Goal: Entertainment & Leisure: Consume media (video, audio)

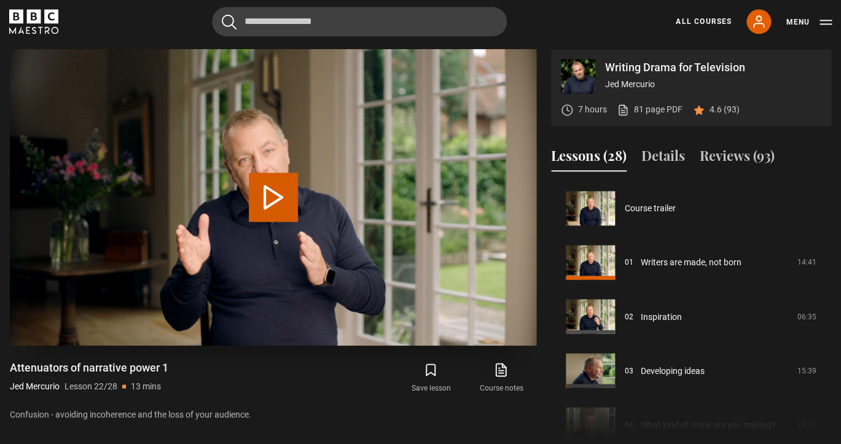
scroll to position [1135, 0]
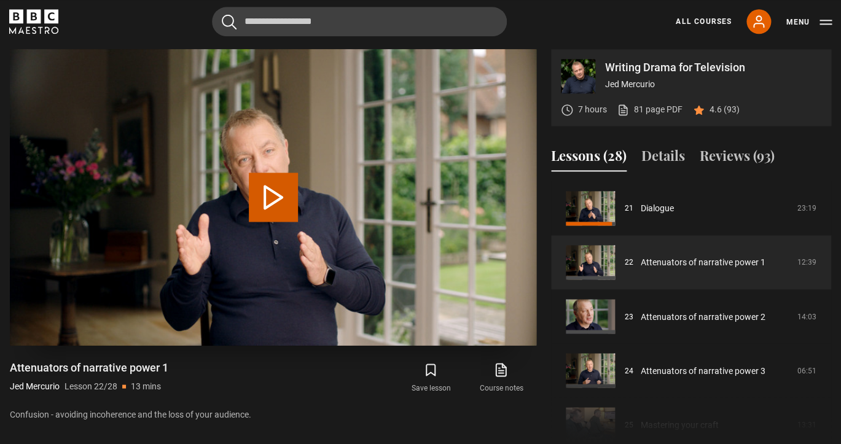
click at [270, 202] on button "Play Lesson Attenuators of narrative power 1" at bounding box center [273, 197] width 49 height 49
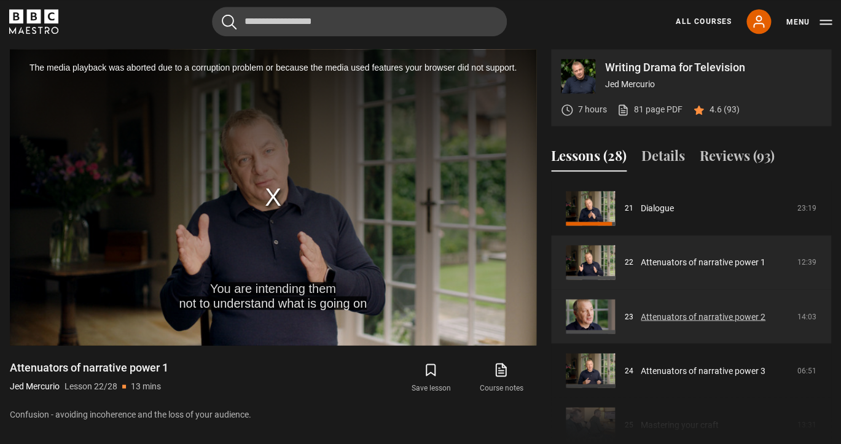
click at [682, 319] on link "Attenuators of narrative power 2" at bounding box center [703, 316] width 125 height 13
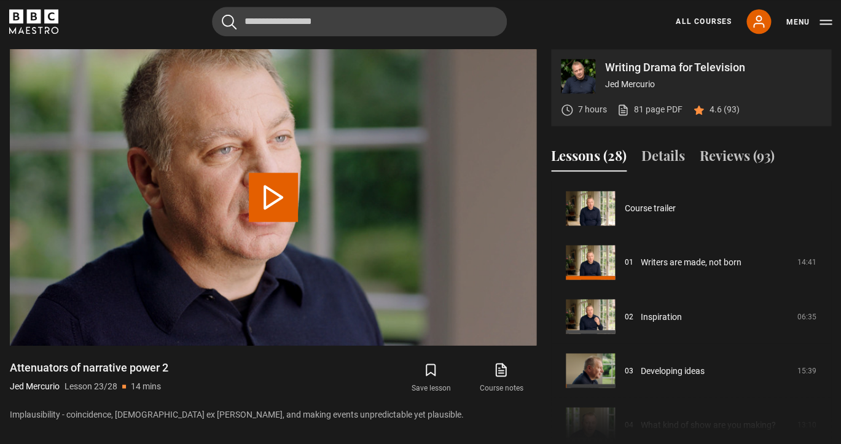
scroll to position [1189, 0]
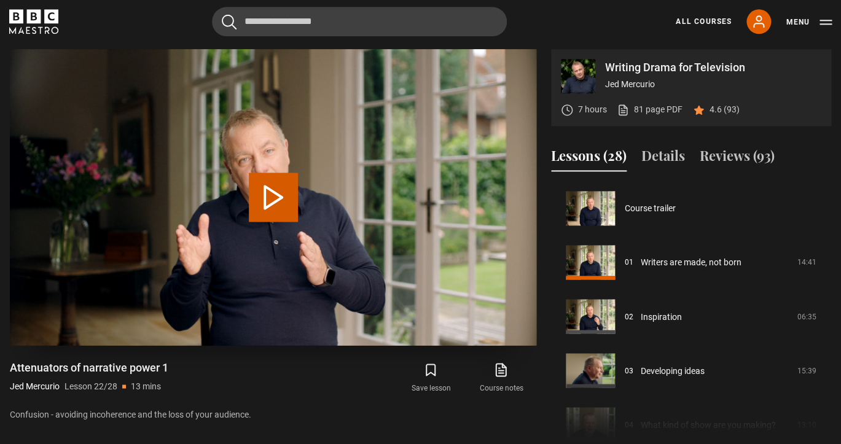
scroll to position [1135, 0]
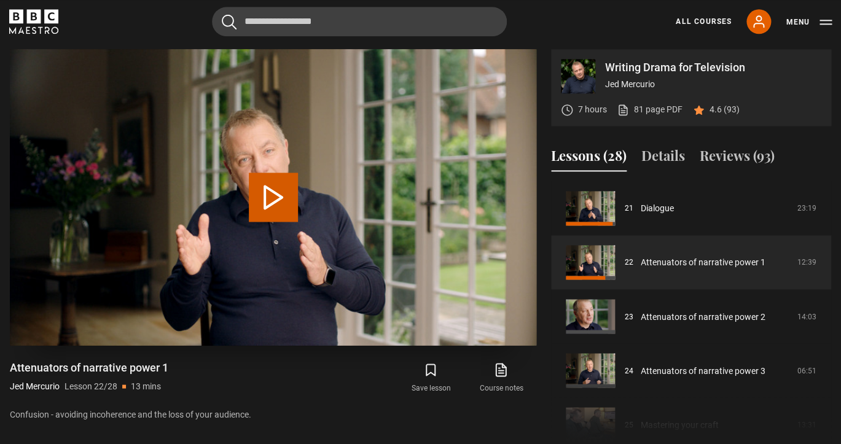
click at [275, 198] on button "Play Lesson Attenuators of narrative power 1" at bounding box center [273, 197] width 49 height 49
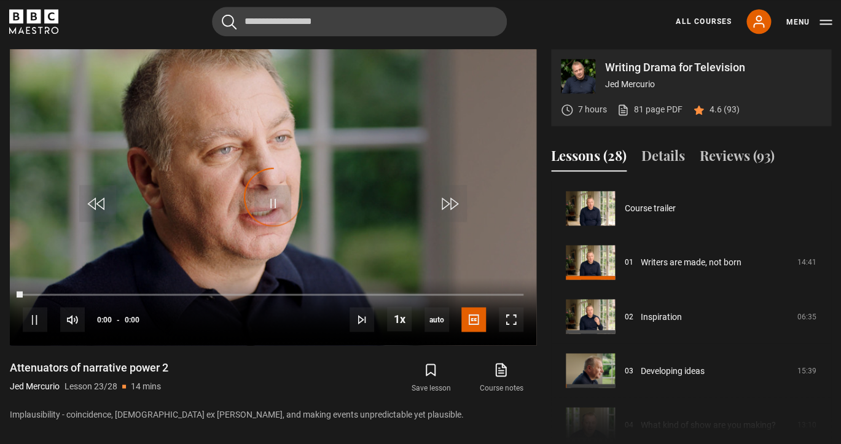
scroll to position [1189, 0]
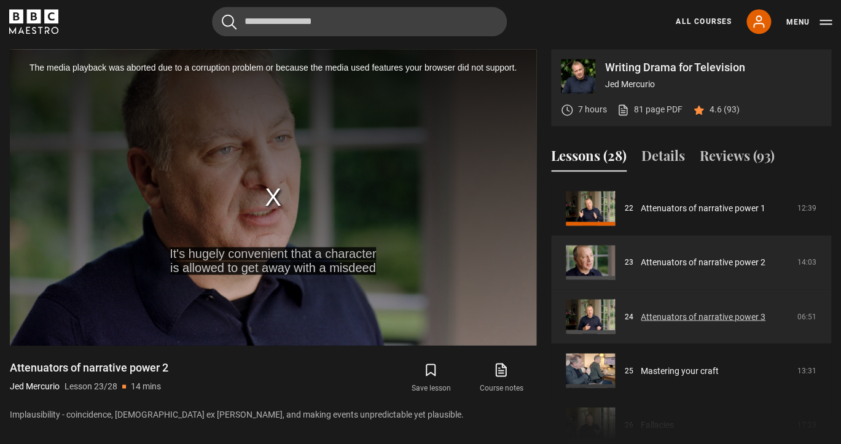
click at [681, 323] on link "Attenuators of narrative power 3" at bounding box center [703, 316] width 125 height 13
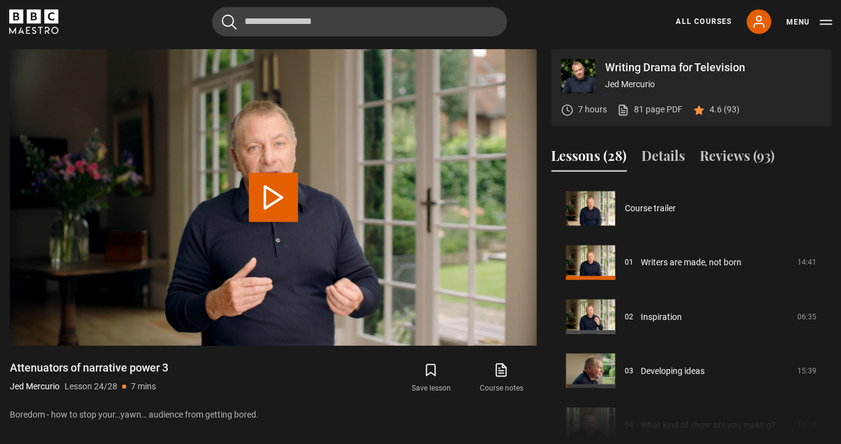
scroll to position [1243, 0]
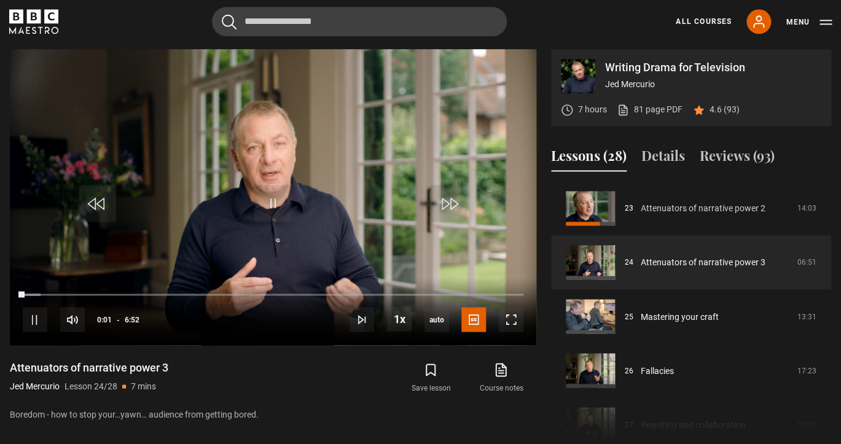
click at [686, 209] on link "Attenuators of narrative power 2" at bounding box center [703, 208] width 125 height 13
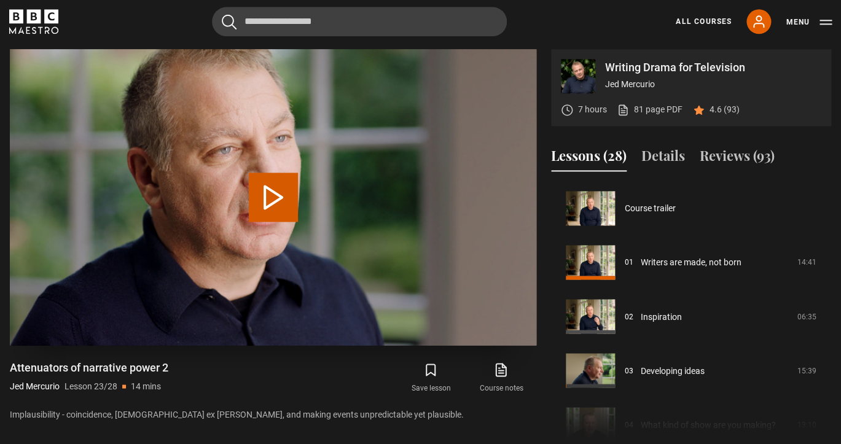
scroll to position [1189, 0]
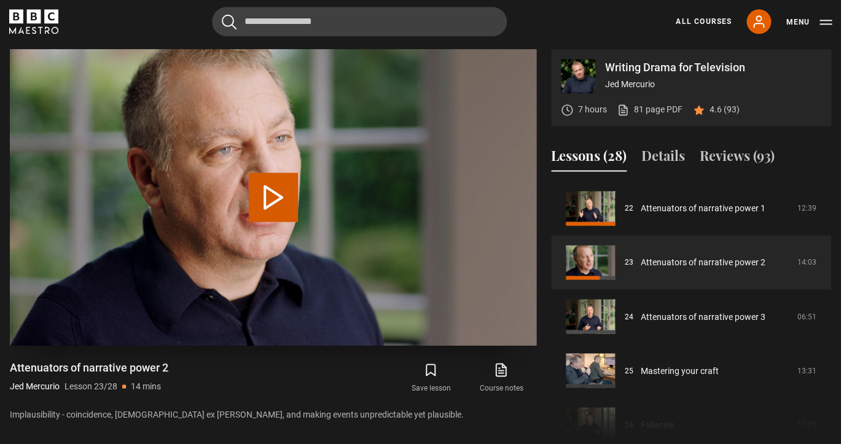
click at [271, 203] on button "Play Lesson Attenuators of narrative power 2" at bounding box center [273, 197] width 49 height 49
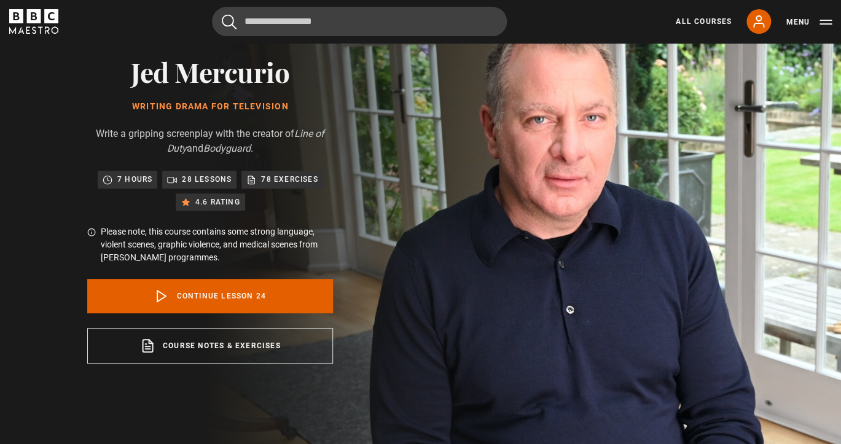
scroll to position [115, 0]
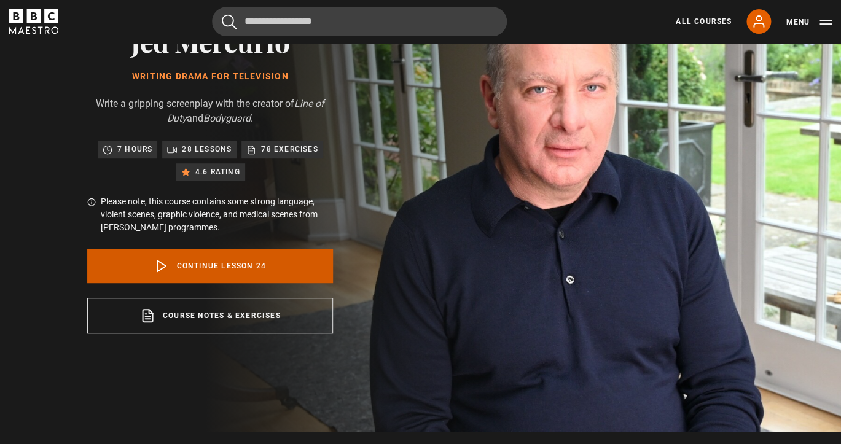
click at [209, 267] on link "Continue lesson 24" at bounding box center [210, 266] width 246 height 34
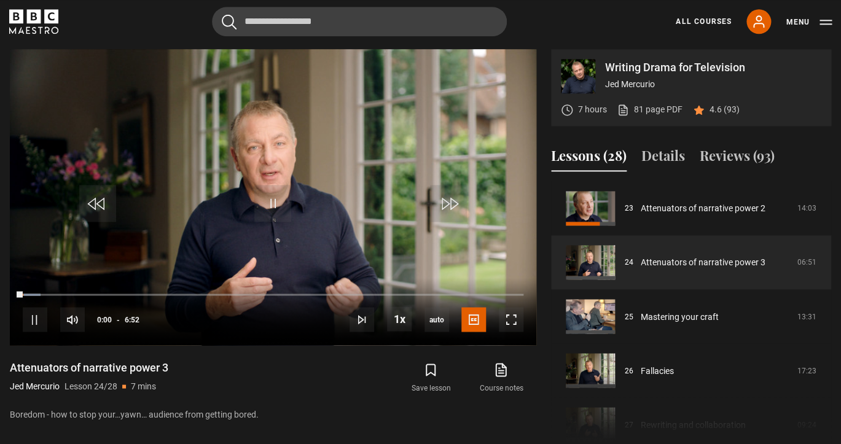
scroll to position [547, 0]
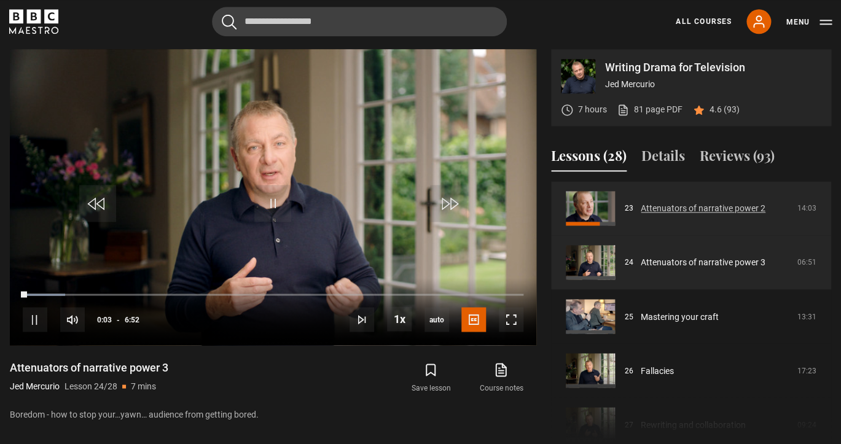
click at [681, 210] on link "Attenuators of narrative power 2" at bounding box center [703, 208] width 125 height 13
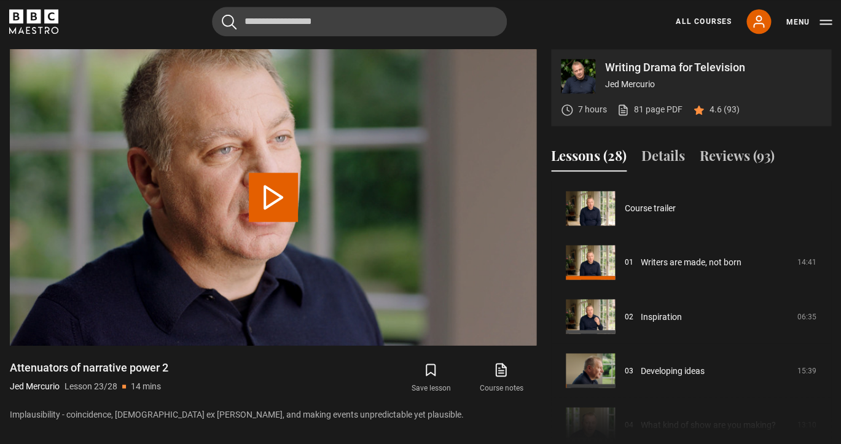
scroll to position [1189, 0]
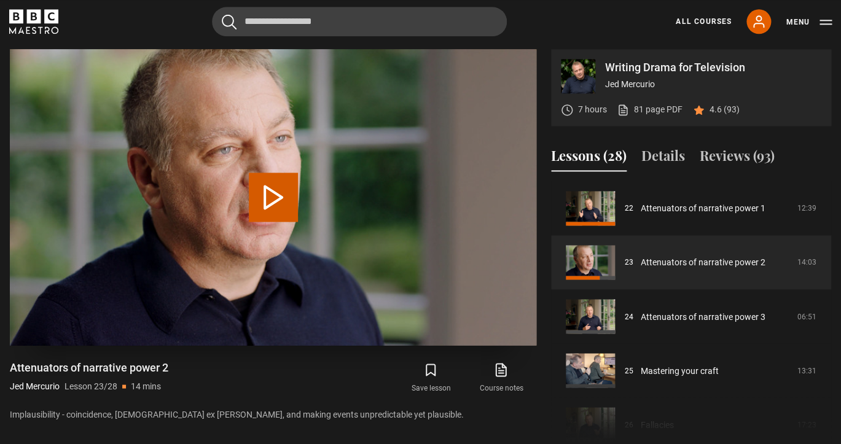
click at [283, 203] on button "Play Lesson Attenuators of narrative power 2" at bounding box center [273, 197] width 49 height 49
